Goal: Find specific page/section: Find specific page/section

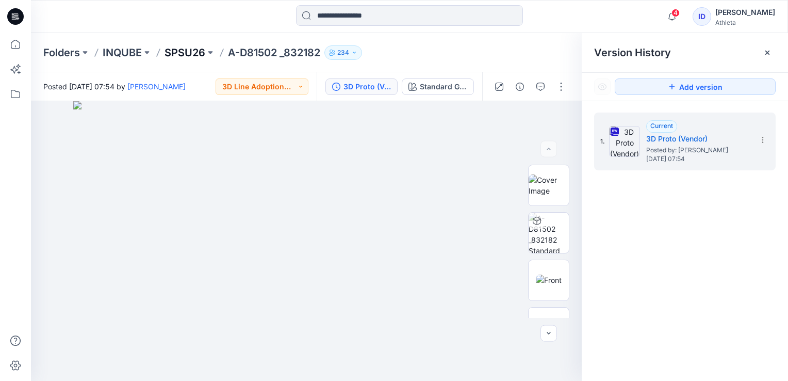
click at [201, 49] on p "SPSU26" at bounding box center [185, 52] width 41 height 14
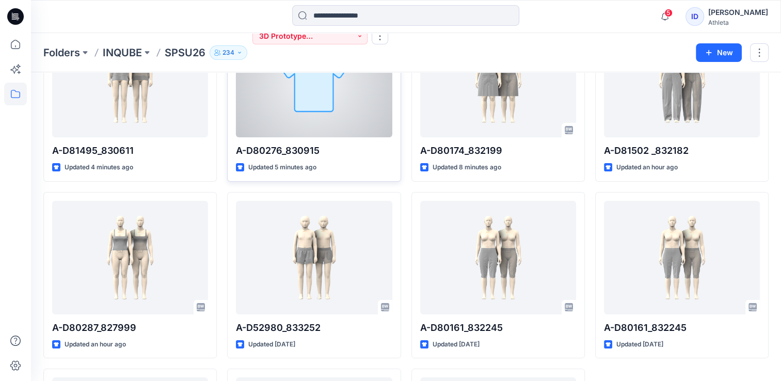
scroll to position [103, 0]
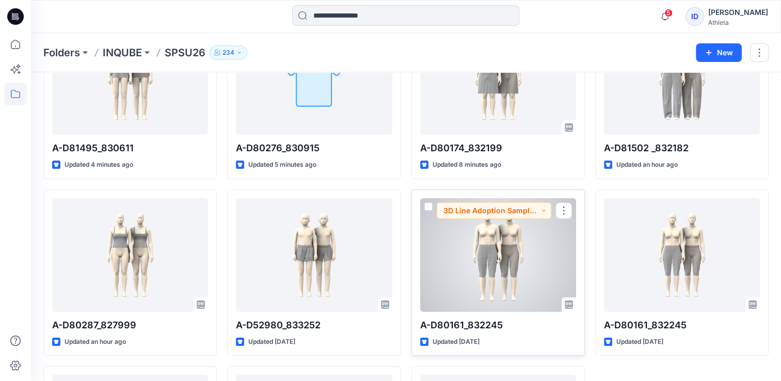
click at [497, 255] on div at bounding box center [498, 255] width 156 height 114
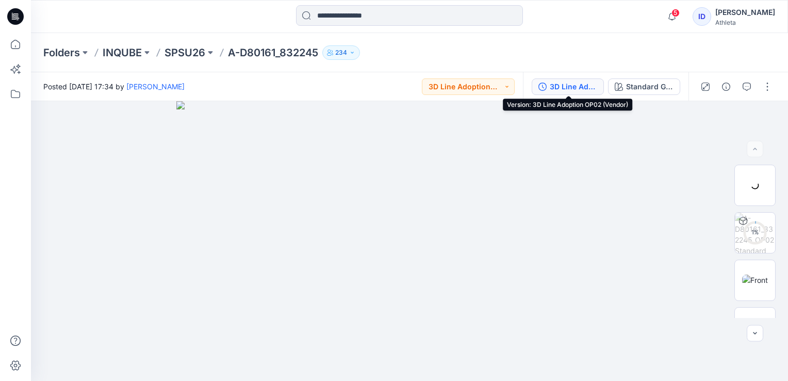
click at [585, 86] on div "3D Line Adoption OP02 (Vendor)" at bounding box center [573, 86] width 47 height 11
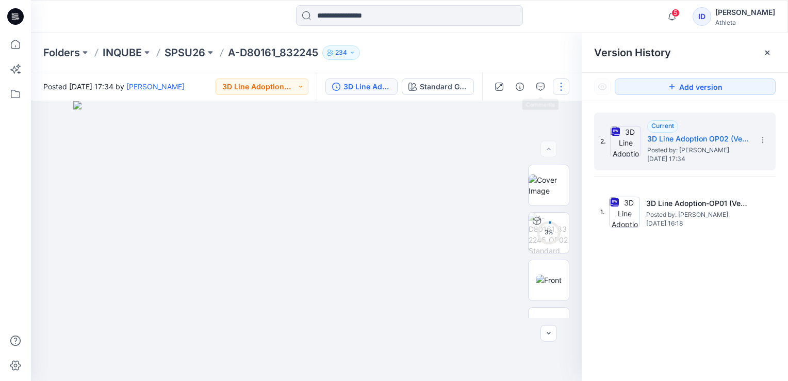
click at [559, 82] on button "button" at bounding box center [561, 86] width 17 height 17
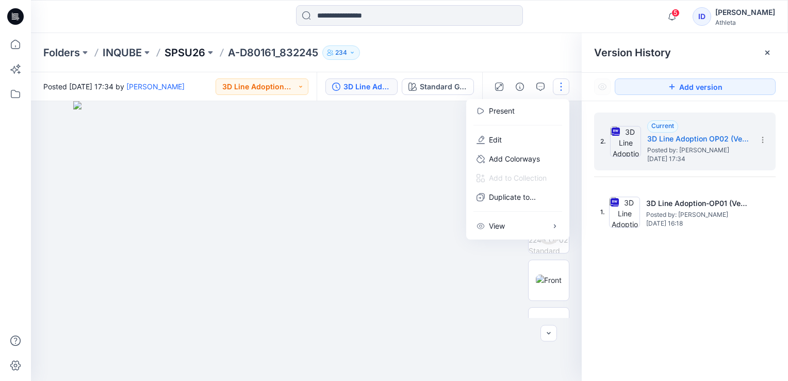
click at [192, 51] on p "SPSU26" at bounding box center [185, 52] width 41 height 14
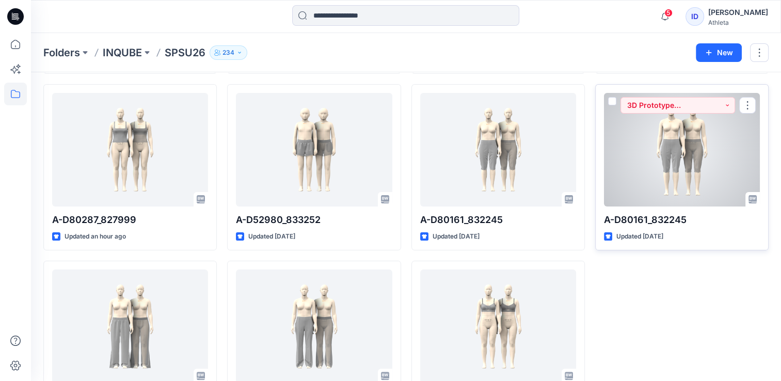
scroll to position [206, 0]
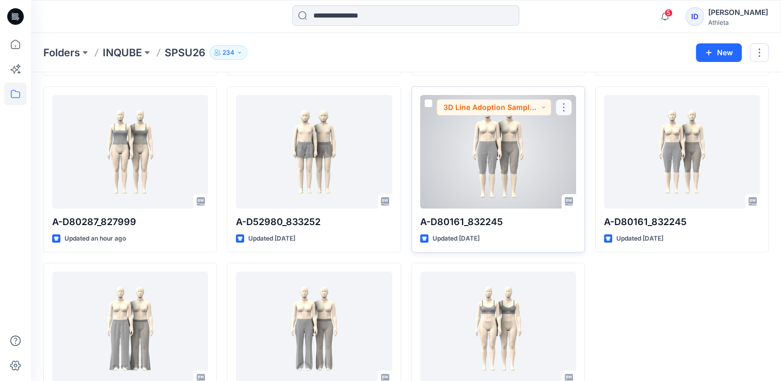
click at [559, 104] on button "button" at bounding box center [563, 107] width 17 height 17
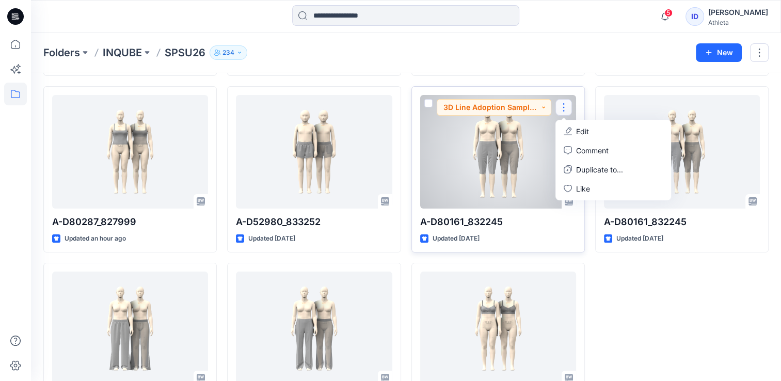
click at [536, 126] on div at bounding box center [498, 152] width 156 height 114
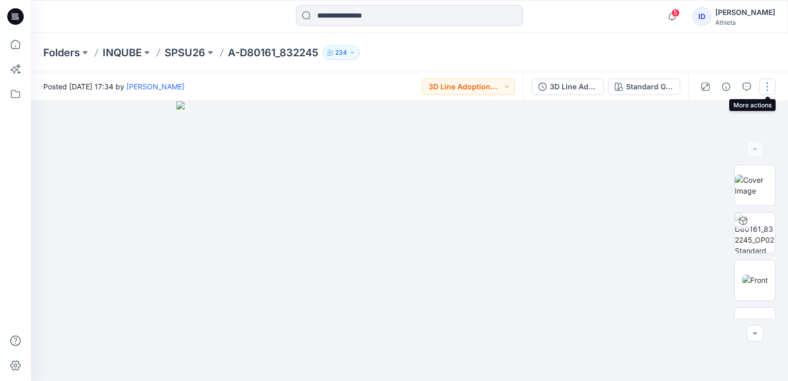
click at [766, 83] on button "button" at bounding box center [768, 86] width 17 height 17
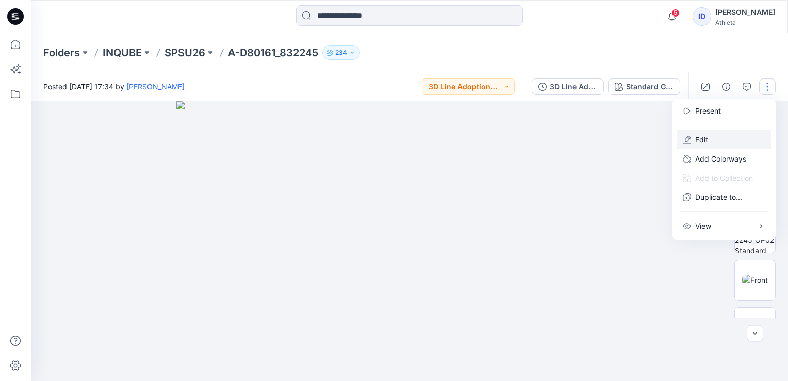
click at [716, 141] on button "Edit" at bounding box center [724, 139] width 95 height 19
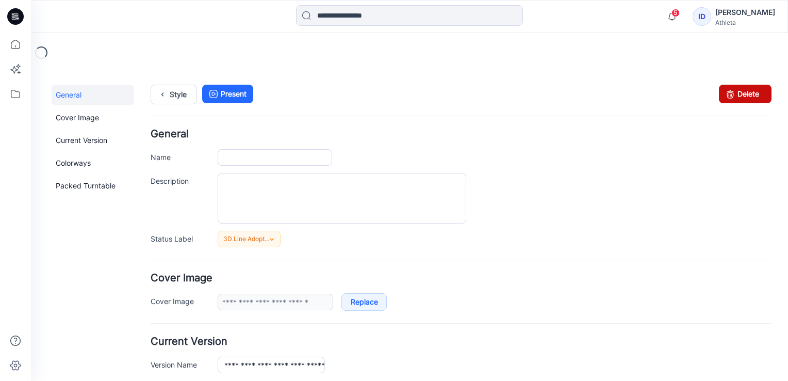
type input "**********"
drag, startPoint x: 755, startPoint y: 92, endPoint x: 487, endPoint y: 119, distance: 269.6
click at [755, 92] on link "Delete" at bounding box center [745, 94] width 53 height 19
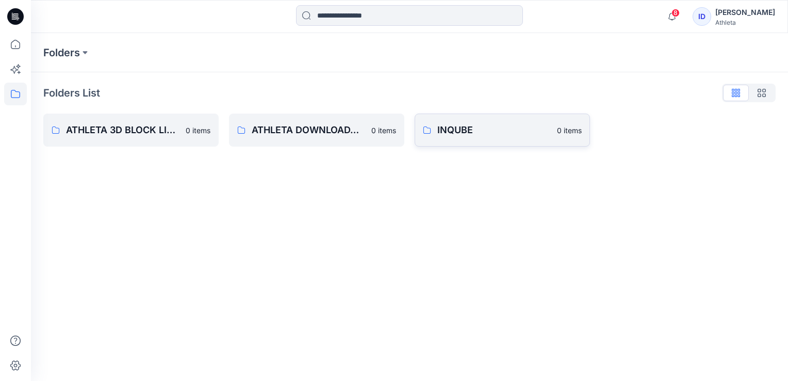
click at [546, 129] on p "INQUBE" at bounding box center [495, 130] width 114 height 14
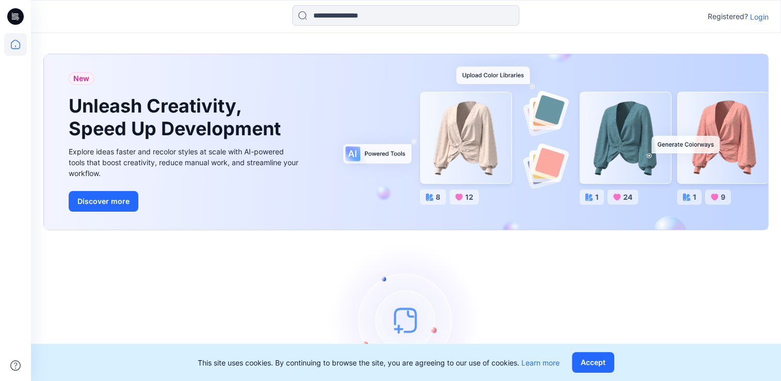
click at [749, 22] on div "Registered? Login" at bounding box center [737, 16] width 61 height 12
click at [755, 15] on p "Login" at bounding box center [759, 16] width 19 height 11
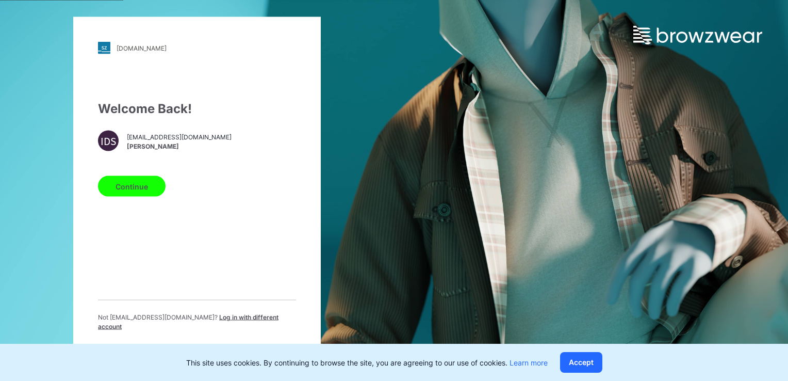
click at [132, 196] on button "Continue" at bounding box center [132, 186] width 68 height 21
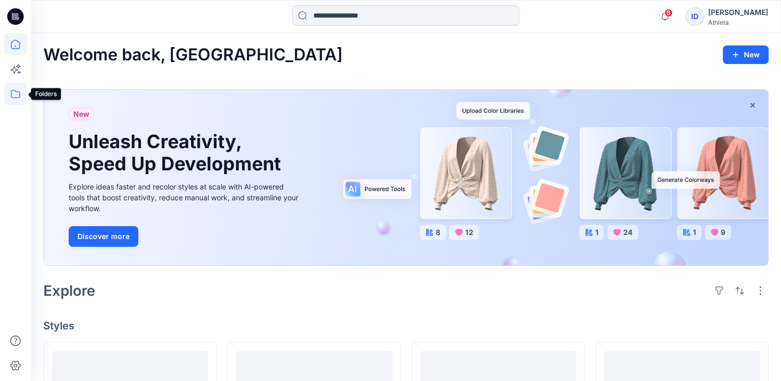
click at [16, 92] on icon at bounding box center [15, 94] width 23 height 23
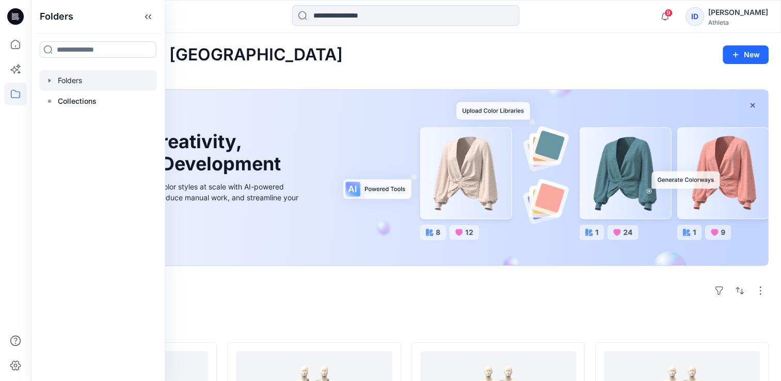
click at [65, 73] on div at bounding box center [98, 80] width 118 height 21
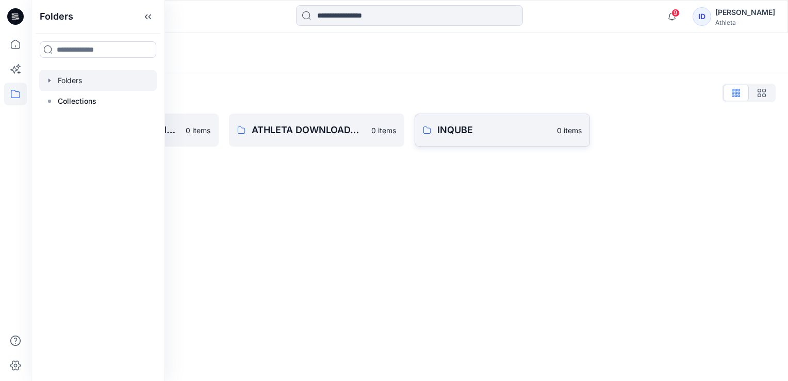
click at [494, 144] on link "INQUBE 0 items" at bounding box center [502, 130] width 175 height 33
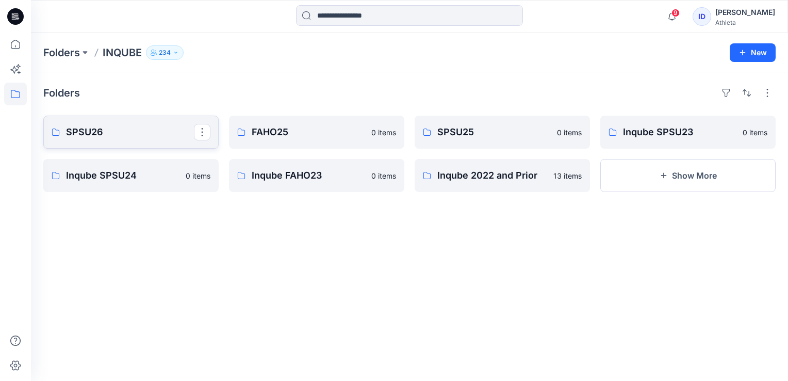
click at [87, 126] on p "SPSU26" at bounding box center [130, 132] width 128 height 14
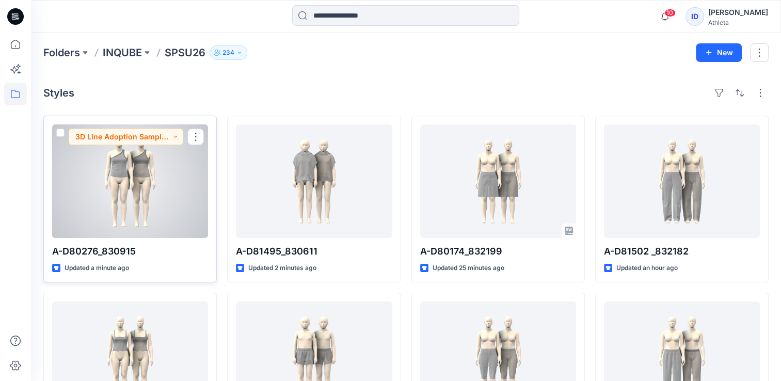
click at [149, 180] on div at bounding box center [130, 181] width 156 height 114
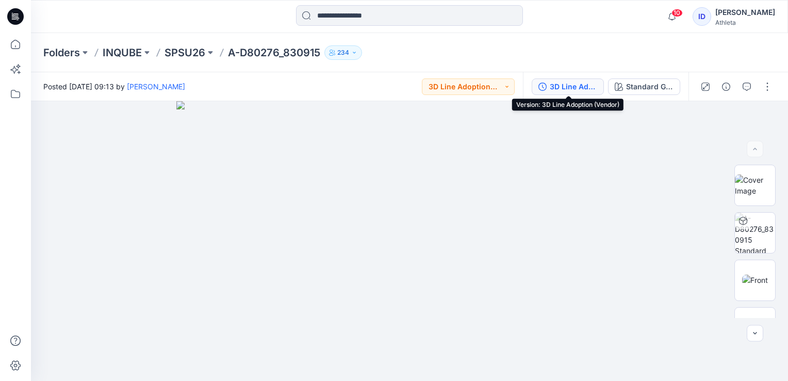
click at [561, 88] on div "3D Line Adoption (Vendor)" at bounding box center [573, 86] width 47 height 11
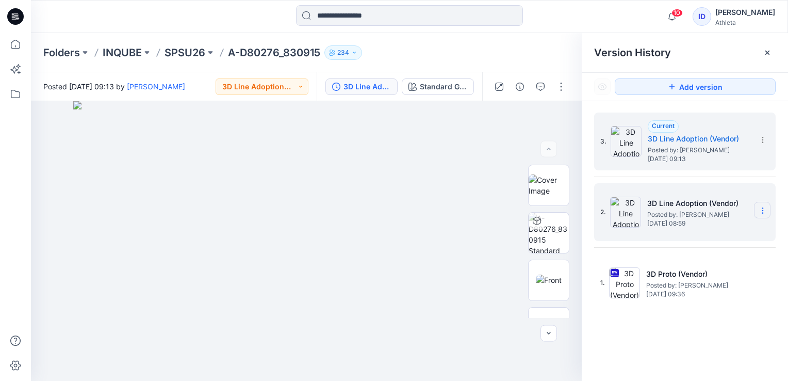
click at [765, 210] on icon at bounding box center [763, 210] width 8 height 8
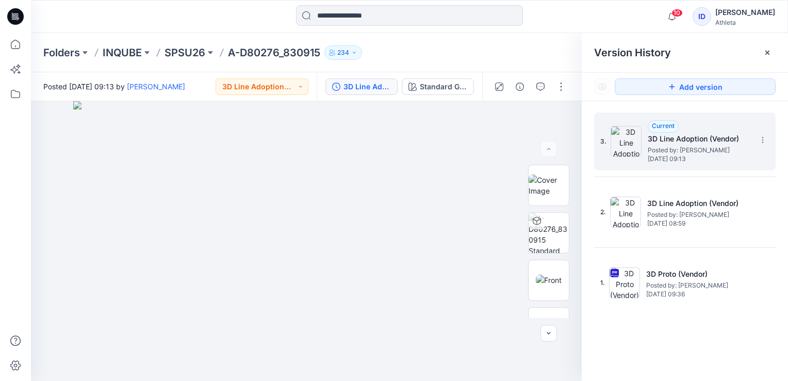
click at [708, 141] on h5 "3D Line Adoption (Vendor)" at bounding box center [699, 139] width 103 height 12
click at [769, 137] on section at bounding box center [762, 139] width 17 height 17
click at [755, 243] on div "3. Current 3D Line Adoption (Vendor) Posted by: [PERSON_NAME] [DATE] 09:13 2. 3…" at bounding box center [685, 211] width 182 height 199
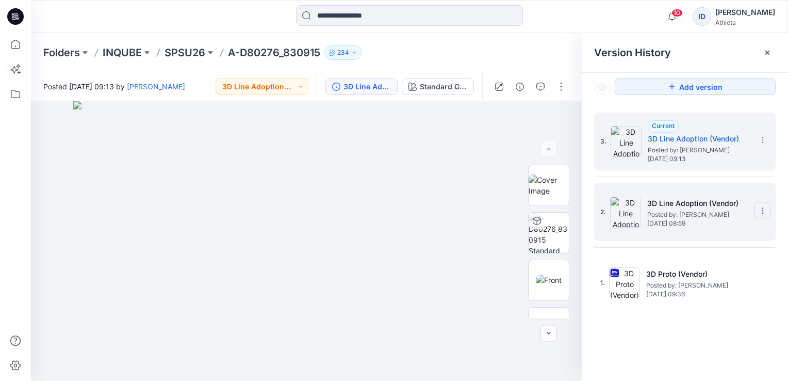
click at [767, 207] on icon at bounding box center [763, 210] width 8 height 8
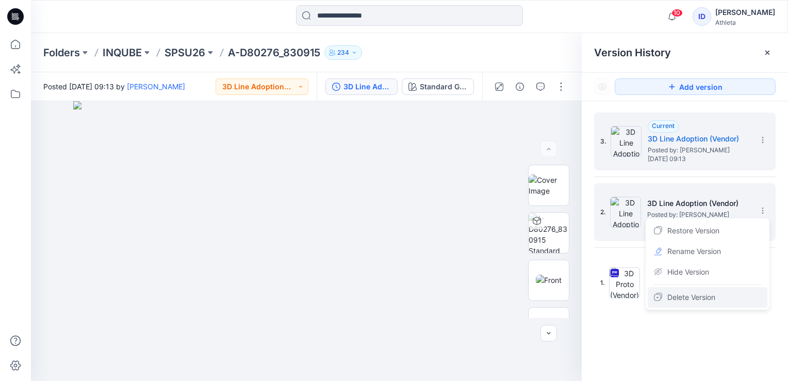
click at [698, 297] on span "Delete Version" at bounding box center [692, 297] width 48 height 12
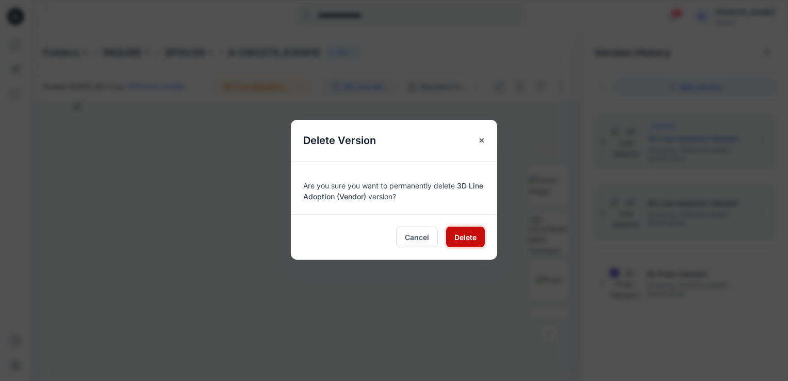
click at [467, 239] on span "Delete" at bounding box center [466, 237] width 22 height 11
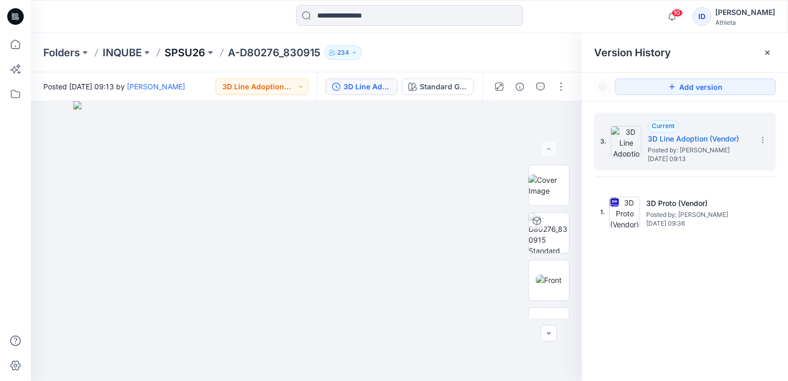
click at [187, 54] on p "SPSU26" at bounding box center [185, 52] width 41 height 14
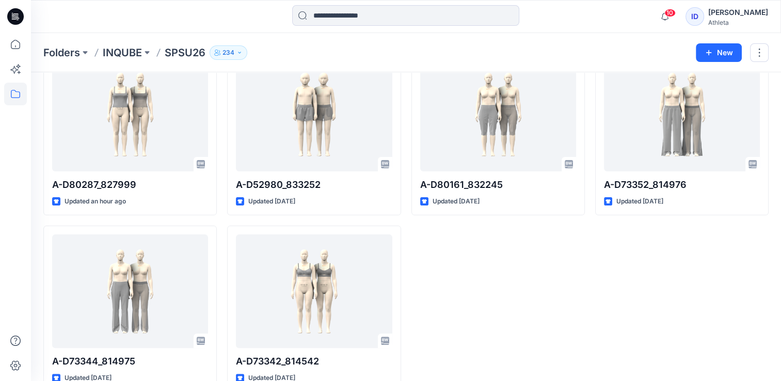
scroll to position [258, 0]
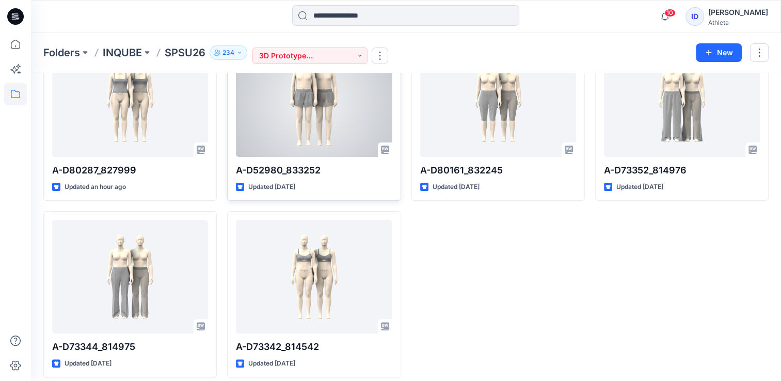
click at [336, 121] on div at bounding box center [314, 100] width 156 height 114
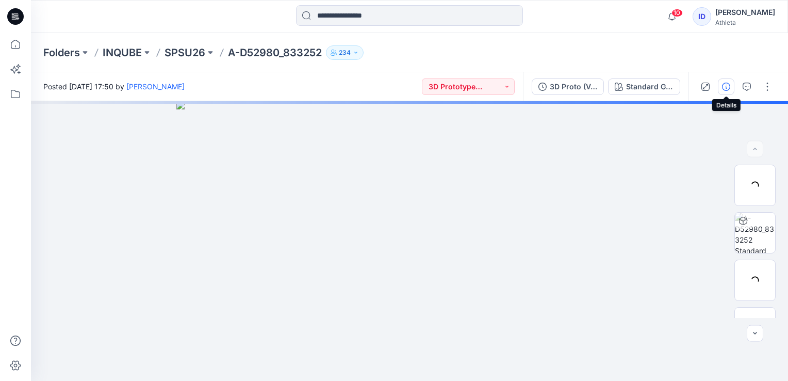
click at [730, 89] on icon "button" at bounding box center [726, 87] width 8 height 8
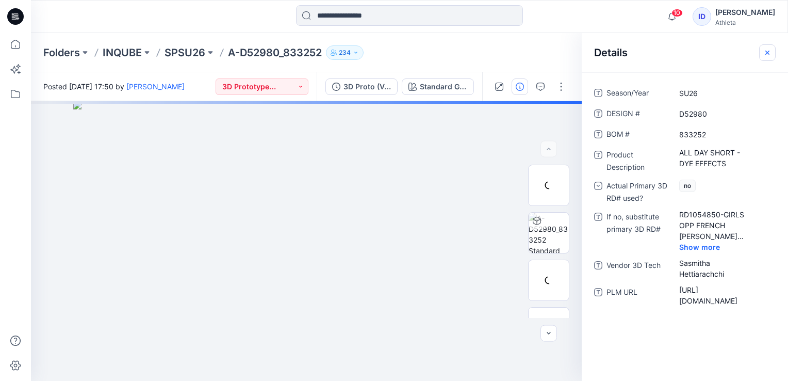
click at [769, 55] on icon "button" at bounding box center [768, 53] width 8 height 8
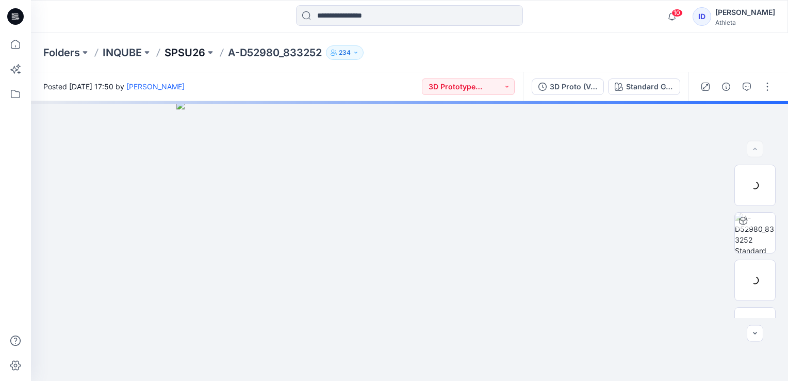
click at [201, 51] on p "SPSU26" at bounding box center [185, 52] width 41 height 14
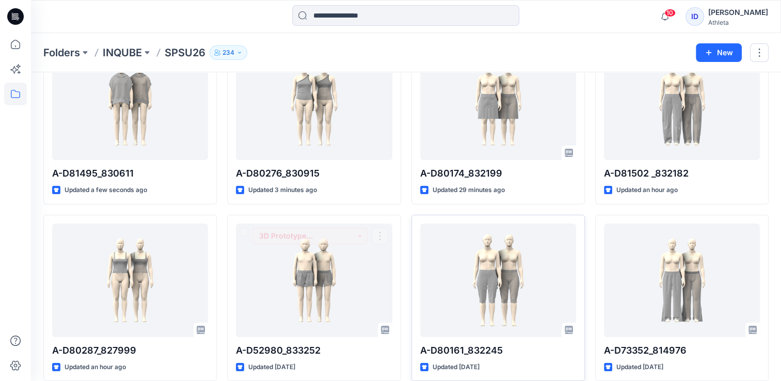
scroll to position [103, 0]
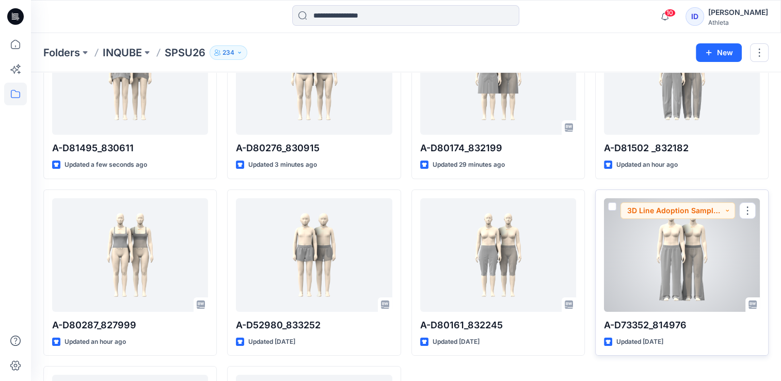
click at [646, 240] on div at bounding box center [682, 255] width 156 height 114
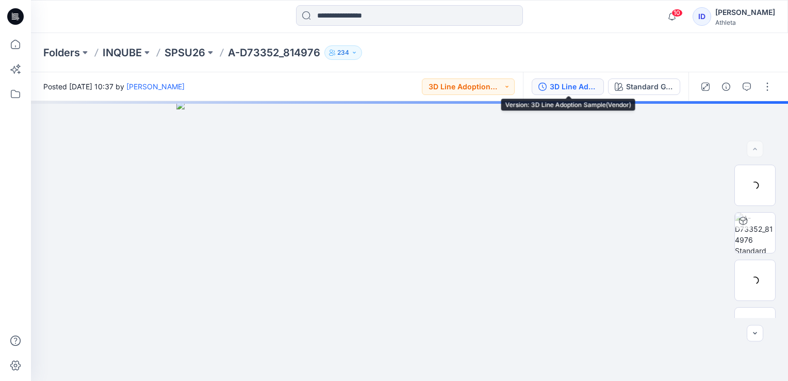
click at [563, 89] on div "3D Line Adoption Sample(Vendor)" at bounding box center [573, 86] width 47 height 11
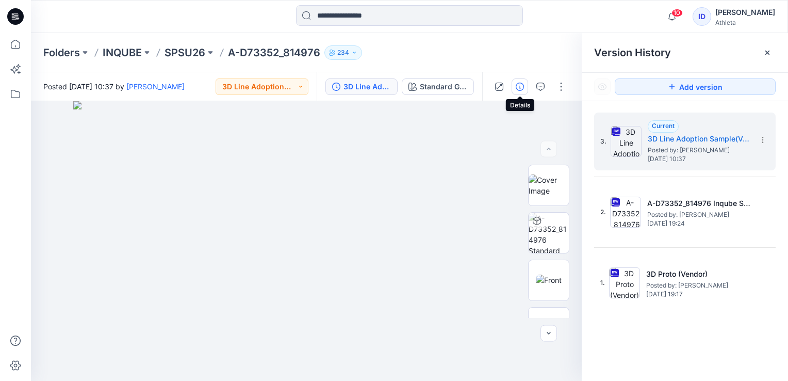
click at [522, 83] on icon "button" at bounding box center [520, 87] width 8 height 8
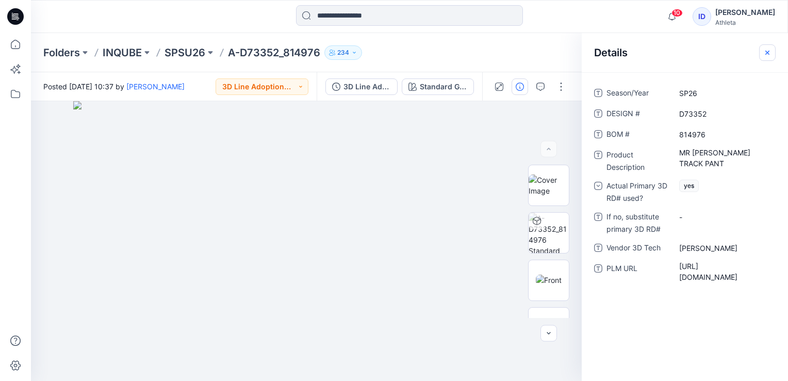
click at [766, 52] on icon "button" at bounding box center [768, 53] width 8 height 8
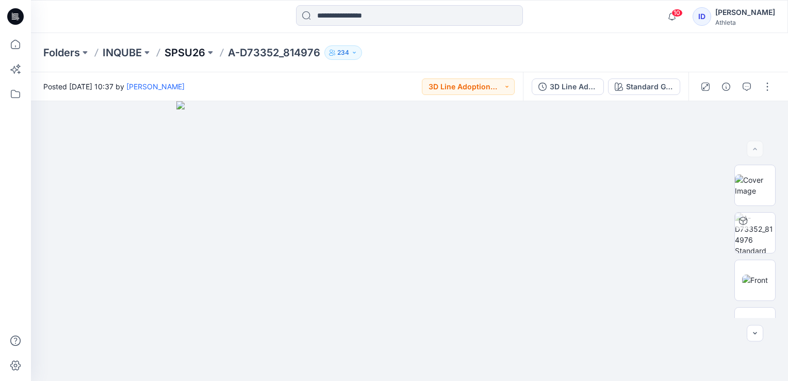
click at [187, 49] on p "SPSU26" at bounding box center [185, 52] width 41 height 14
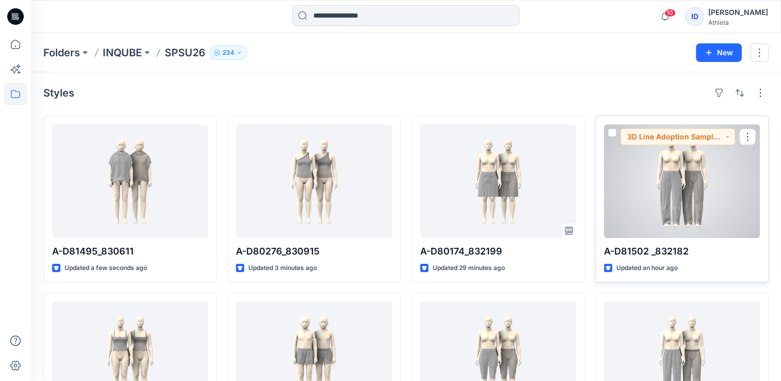
click at [668, 167] on div at bounding box center [682, 181] width 156 height 114
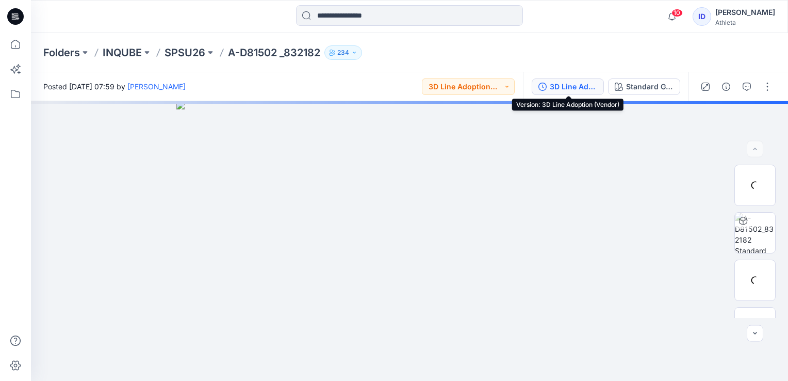
click at [561, 85] on div "3D Line Adoption (Vendor)" at bounding box center [573, 86] width 47 height 11
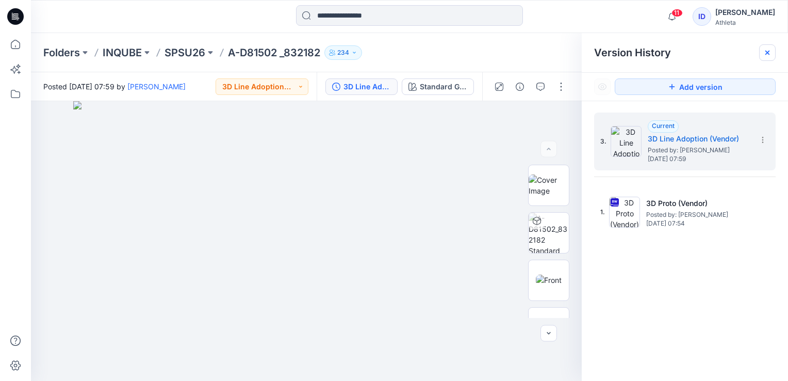
click at [765, 55] on icon at bounding box center [768, 53] width 8 height 8
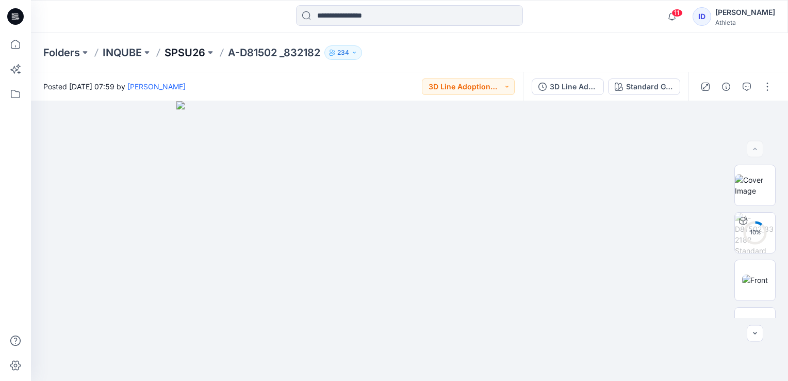
click at [194, 51] on p "SPSU26" at bounding box center [185, 52] width 41 height 14
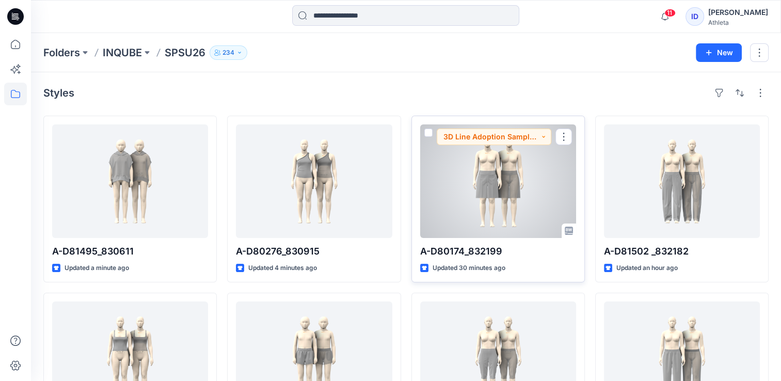
click at [510, 172] on div at bounding box center [498, 181] width 156 height 114
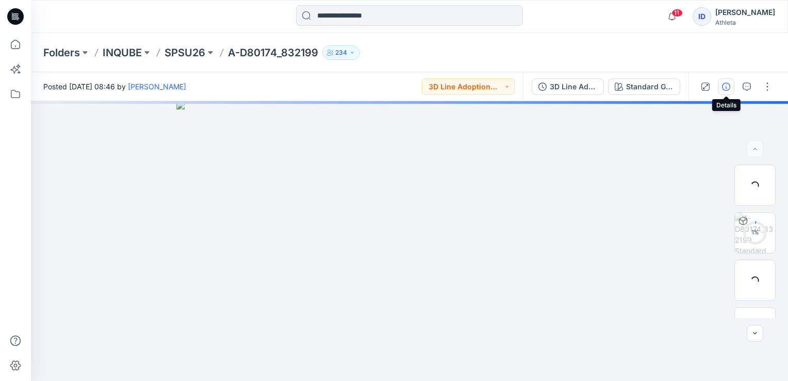
click at [724, 90] on icon "button" at bounding box center [726, 87] width 8 height 8
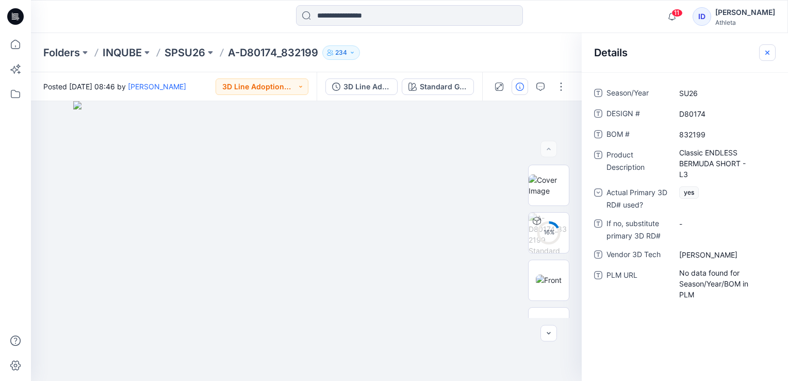
click at [764, 55] on icon "button" at bounding box center [768, 53] width 8 height 8
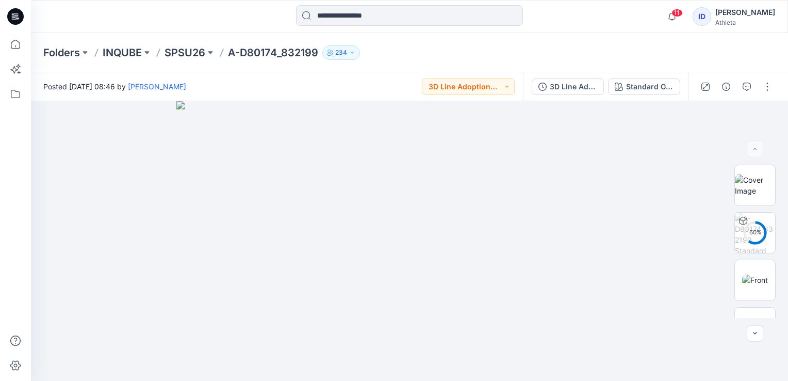
click at [580, 77] on div "3D Line Adoption(Vender) Standard Grey Scale" at bounding box center [606, 86] width 166 height 29
click at [580, 79] on button "3D Line Adoption(Vender)" at bounding box center [568, 86] width 72 height 17
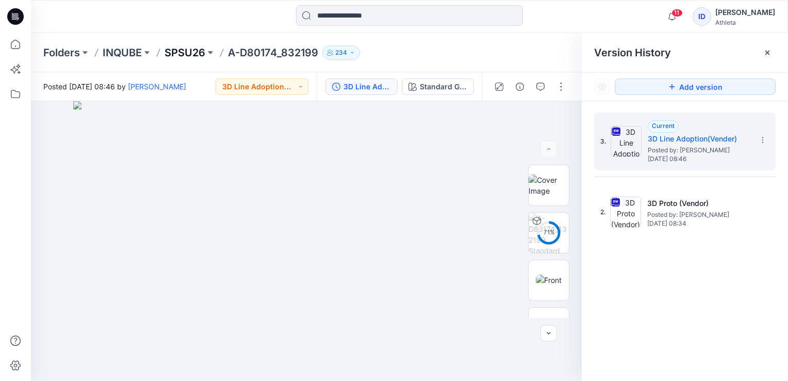
click at [196, 46] on p "SPSU26" at bounding box center [185, 52] width 41 height 14
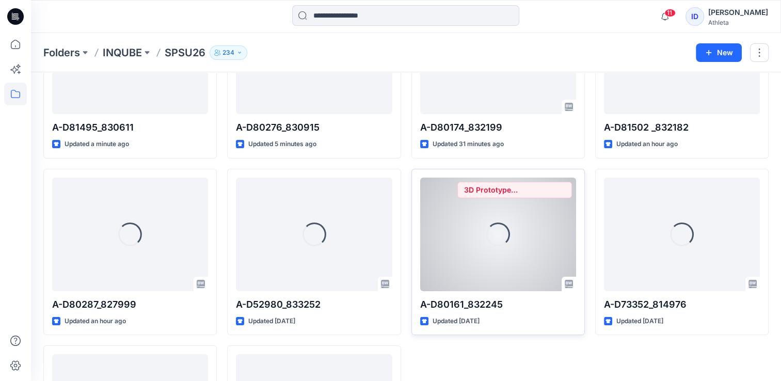
scroll to position [206, 0]
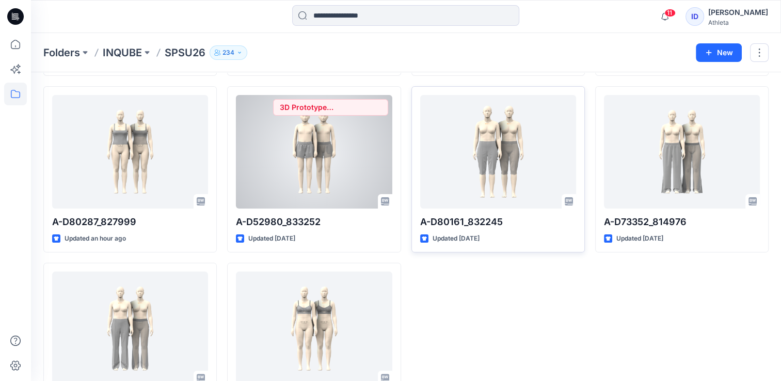
click at [316, 183] on div at bounding box center [314, 152] width 156 height 114
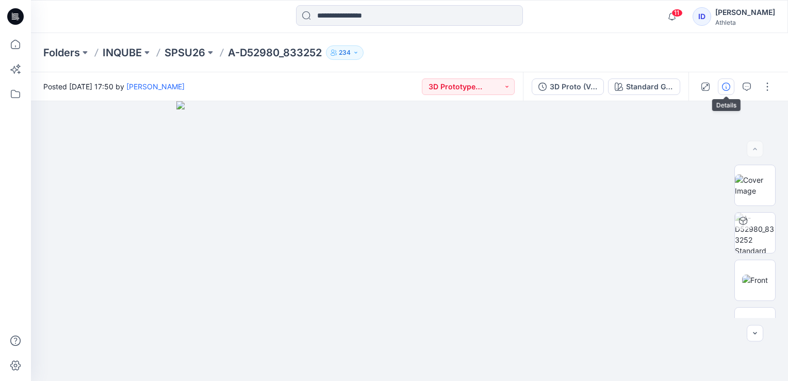
click at [724, 83] on icon "button" at bounding box center [726, 87] width 8 height 8
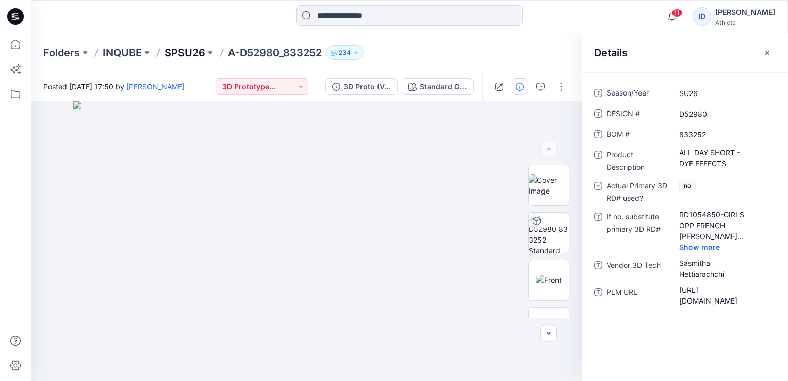
click at [194, 46] on p "SPSU26" at bounding box center [185, 52] width 41 height 14
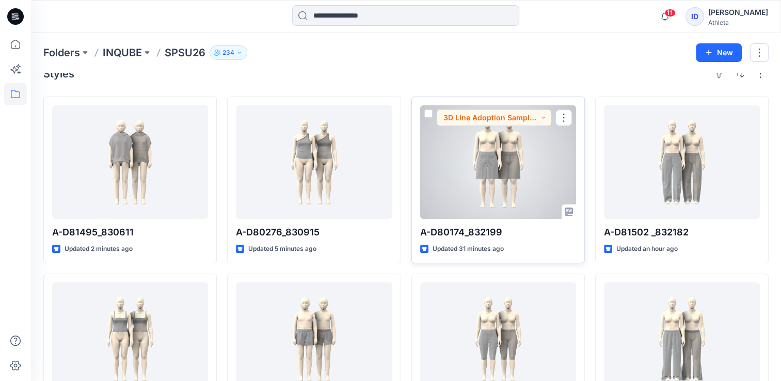
scroll to position [52, 0]
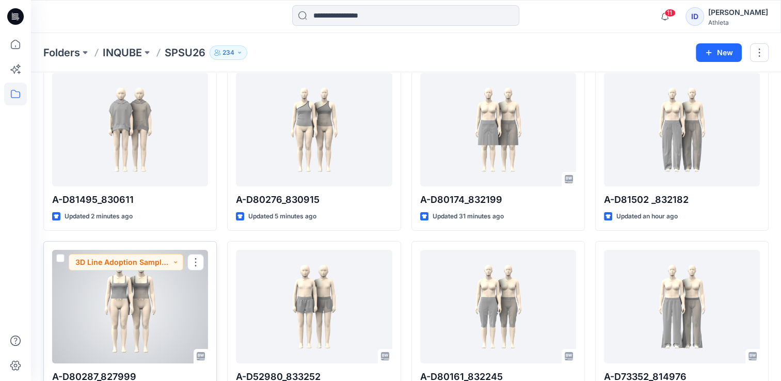
click at [135, 292] on div at bounding box center [130, 307] width 156 height 114
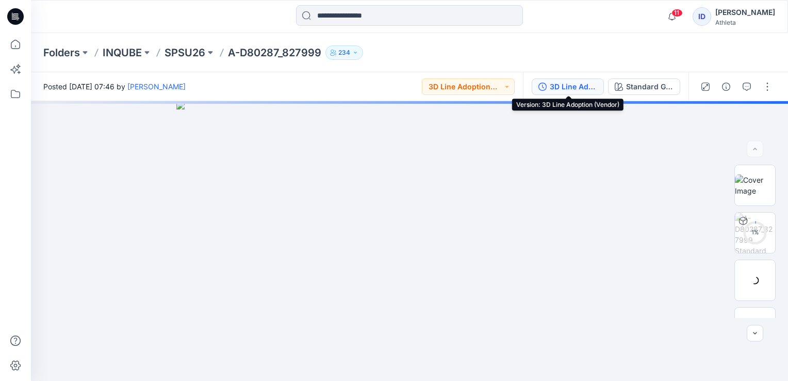
click at [587, 82] on div "3D Line Adoption (Vendor)" at bounding box center [573, 86] width 47 height 11
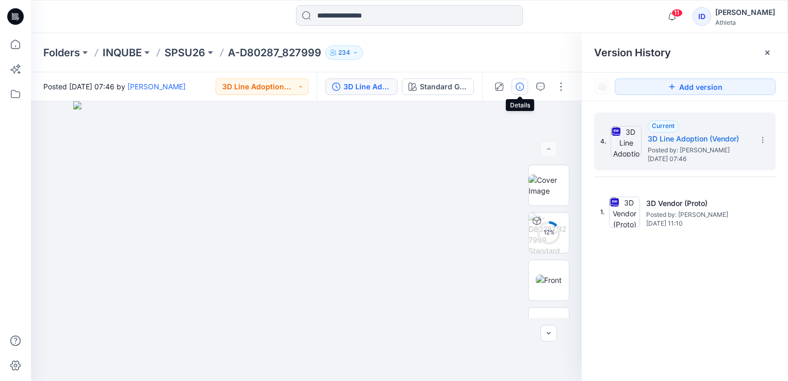
click at [521, 85] on icon "button" at bounding box center [520, 87] width 8 height 8
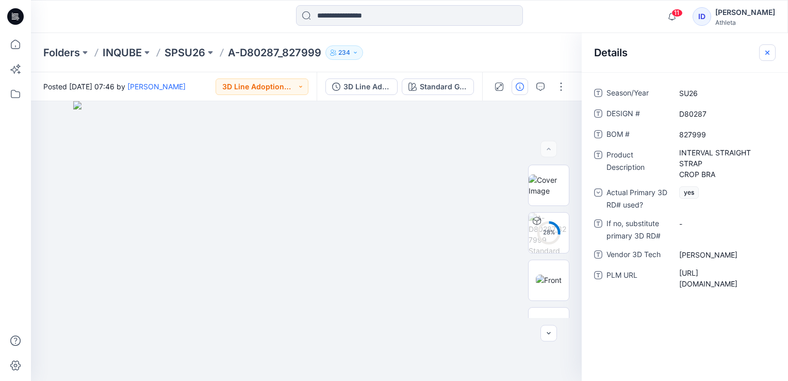
click at [765, 46] on button "button" at bounding box center [768, 52] width 17 height 17
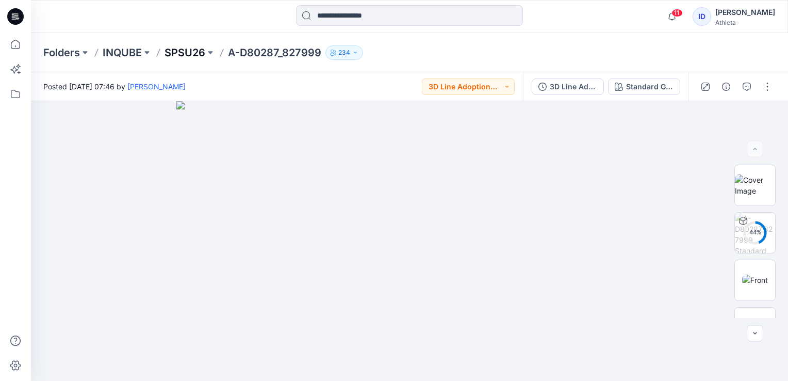
click at [190, 49] on p "SPSU26" at bounding box center [185, 52] width 41 height 14
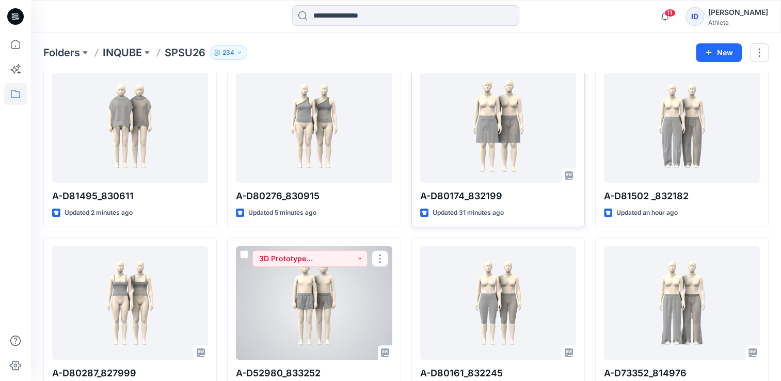
scroll to position [52, 0]
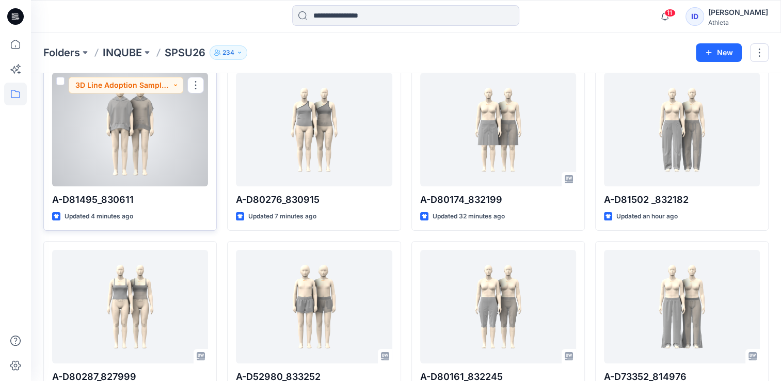
click at [128, 122] on div at bounding box center [130, 130] width 156 height 114
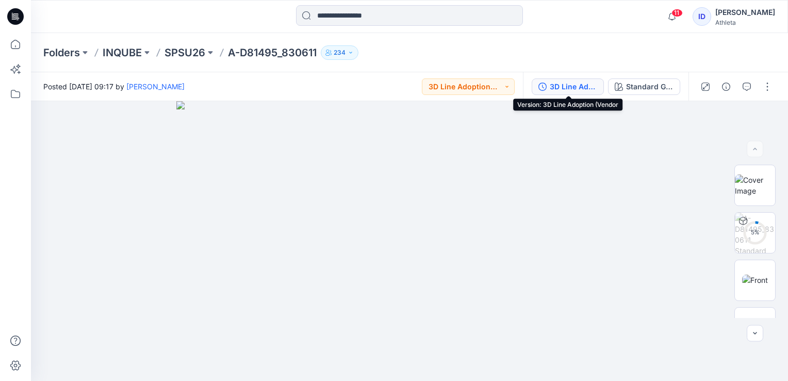
click at [581, 94] on button "3D Line Adoption (Vendor" at bounding box center [568, 86] width 72 height 17
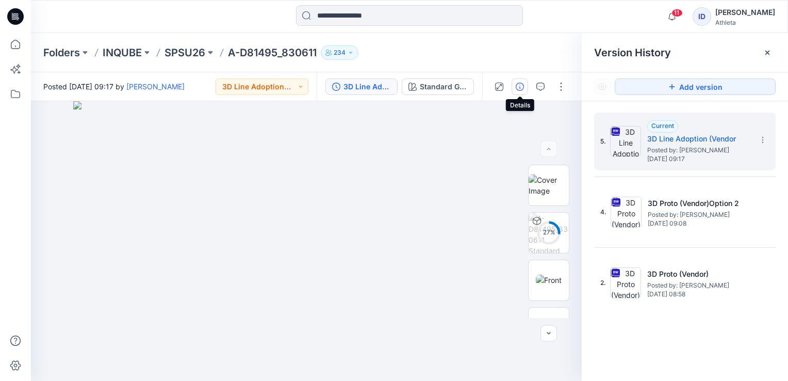
click at [524, 82] on button "button" at bounding box center [520, 86] width 17 height 17
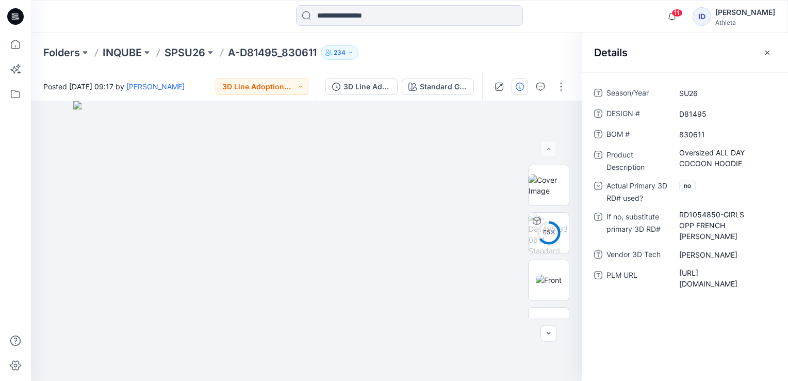
click at [606, 357] on div "Season/Year SU26 DESIGN # D81495 BOM # 830611 Product Description Oversized ALL…" at bounding box center [685, 226] width 206 height 309
click at [764, 54] on icon "button" at bounding box center [768, 53] width 8 height 8
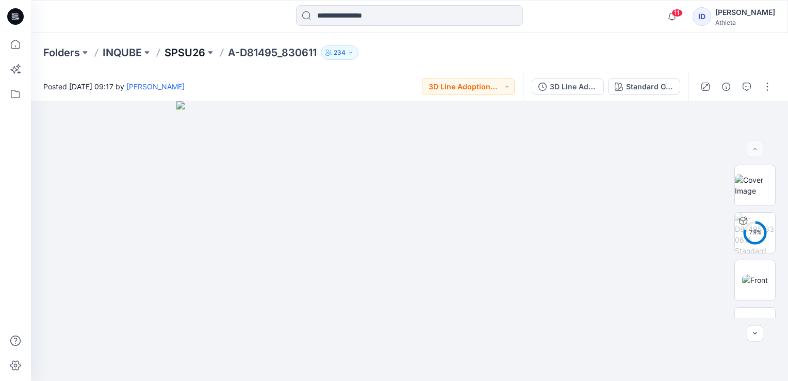
click at [186, 46] on p "SPSU26" at bounding box center [185, 52] width 41 height 14
